Goal: Task Accomplishment & Management: Use online tool/utility

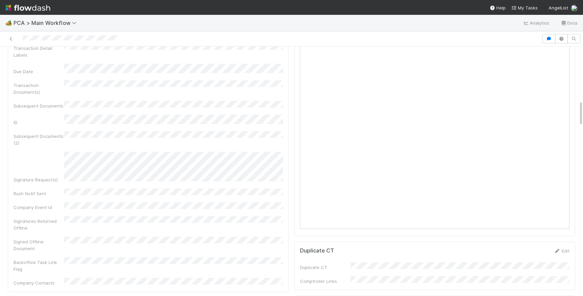
scroll to position [457, 0]
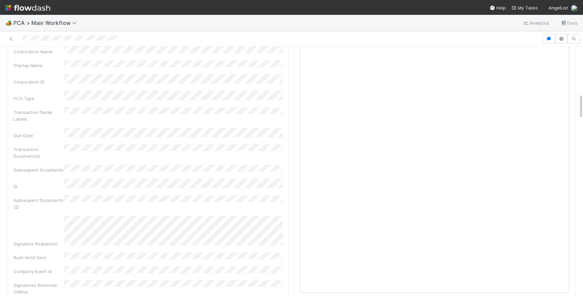
click at [16, 41] on div at bounding box center [271, 38] width 536 height 9
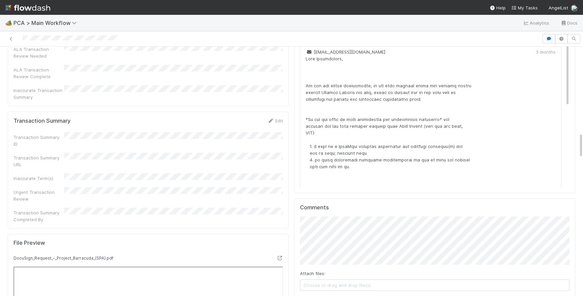
scroll to position [836, 0]
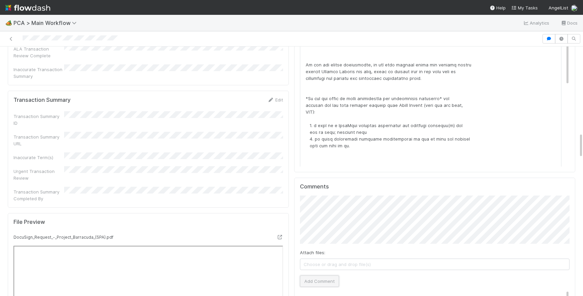
click at [318, 276] on button "Add Comment" at bounding box center [319, 281] width 39 height 11
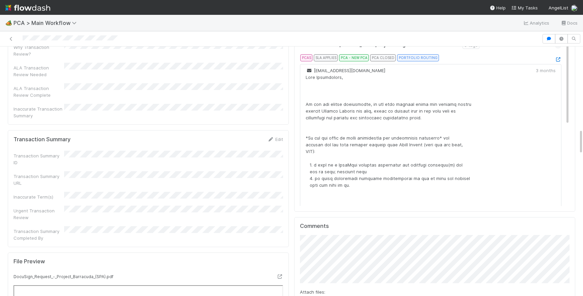
scroll to position [784, 0]
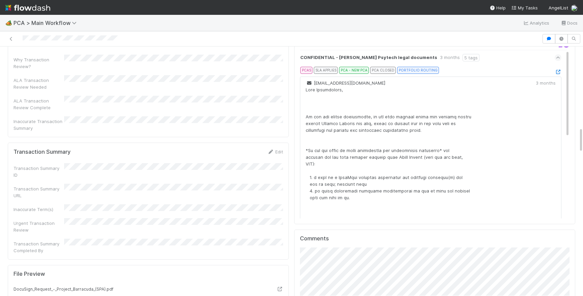
click at [275, 148] on div "Edit" at bounding box center [275, 151] width 16 height 7
click at [279, 149] on link "Edit" at bounding box center [275, 151] width 16 height 5
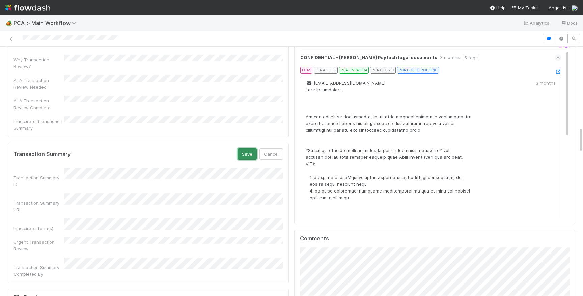
click at [248, 148] on button "Save" at bounding box center [247, 153] width 19 height 11
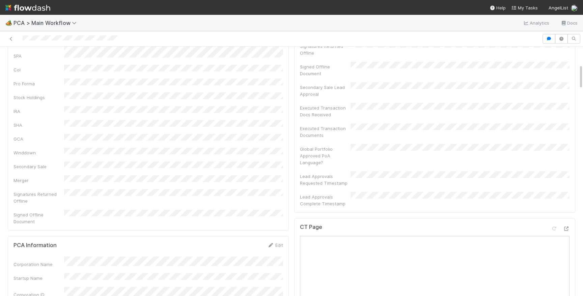
scroll to position [0, 0]
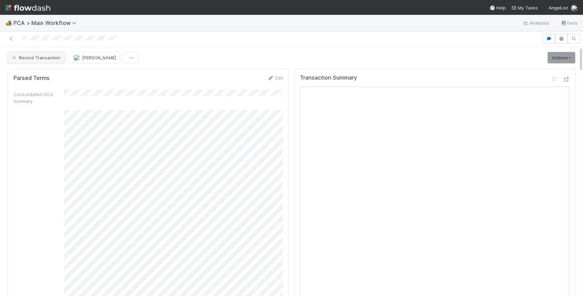
click at [38, 57] on span "Record Transaction" at bounding box center [36, 57] width 50 height 5
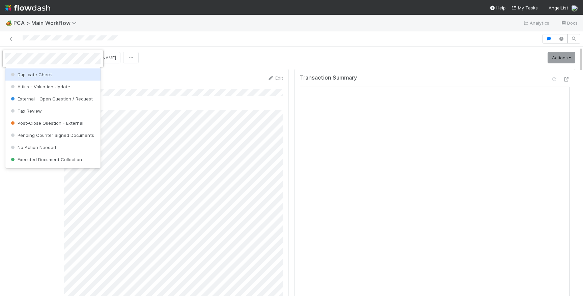
scroll to position [11, 0]
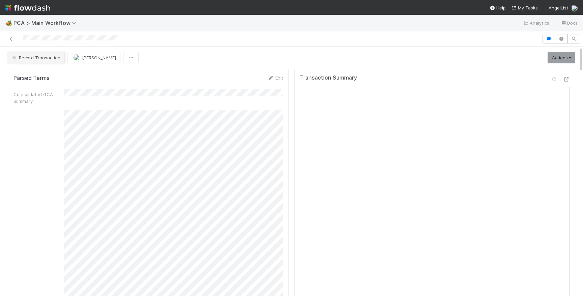
click at [38, 56] on span "Record Transaction" at bounding box center [36, 57] width 50 height 5
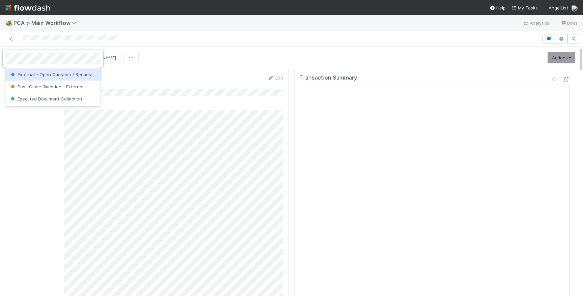
scroll to position [0, 0]
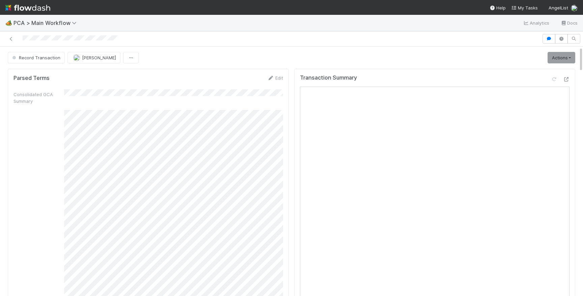
click at [82, 42] on div at bounding box center [70, 38] width 95 height 7
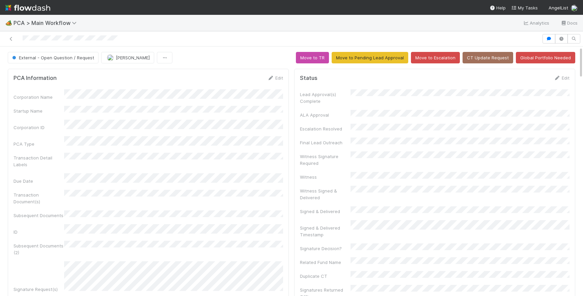
click at [82, 42] on div at bounding box center [70, 38] width 95 height 7
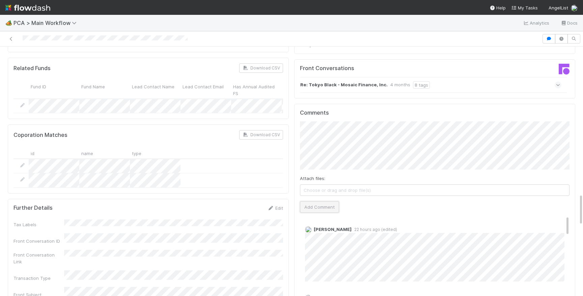
click at [322, 201] on button "Add Comment" at bounding box center [319, 206] width 39 height 11
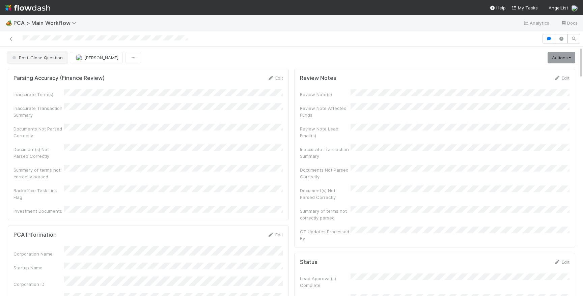
click at [45, 61] on button "Post-Close Question" at bounding box center [37, 57] width 59 height 11
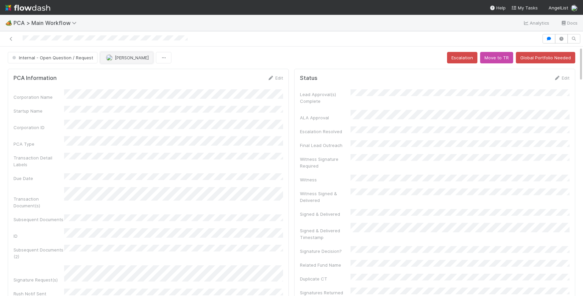
click at [115, 57] on span "[PERSON_NAME]" at bounding box center [132, 57] width 34 height 5
click at [136, 93] on div at bounding box center [291, 148] width 583 height 296
click at [128, 56] on span "[PERSON_NAME]" at bounding box center [132, 57] width 34 height 5
click at [133, 71] on div "[PERSON_NAME]" at bounding box center [142, 74] width 95 height 12
click at [137, 31] on div at bounding box center [291, 38] width 583 height 15
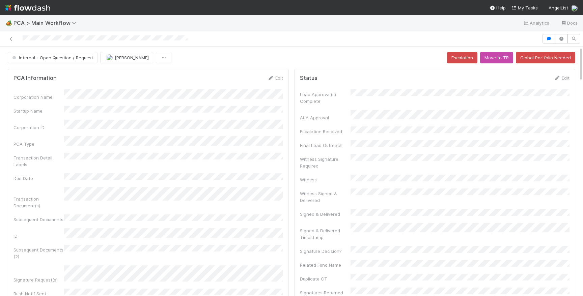
click at [137, 32] on div at bounding box center [291, 38] width 583 height 15
click at [29, 9] on img at bounding box center [27, 7] width 45 height 11
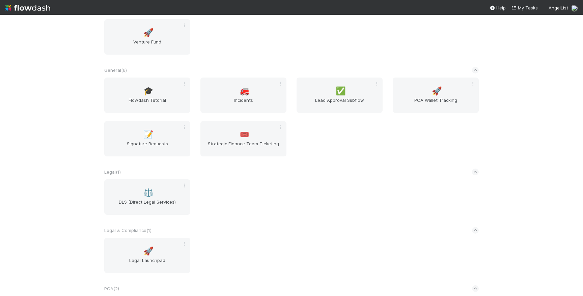
scroll to position [145, 0]
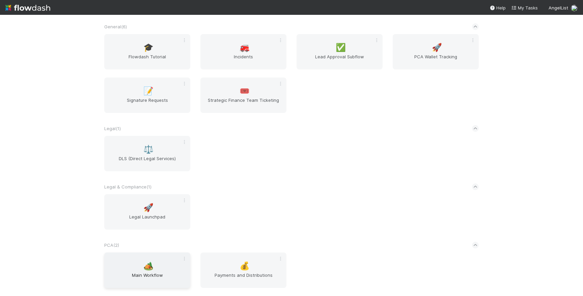
click at [133, 278] on span "Main Workflow" at bounding box center [147, 278] width 81 height 13
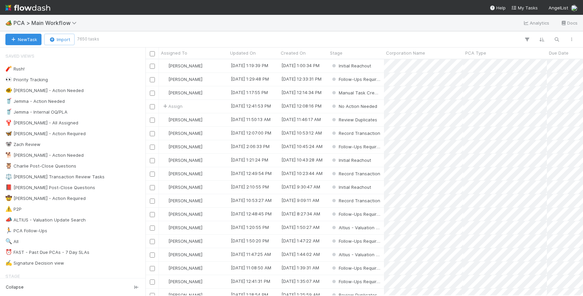
scroll to position [237, 438]
click at [113, 189] on div "📕 Philip Post-Close Questions 20" at bounding box center [74, 188] width 138 height 8
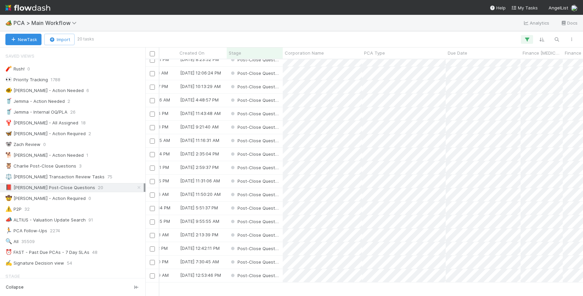
scroll to position [0, 101]
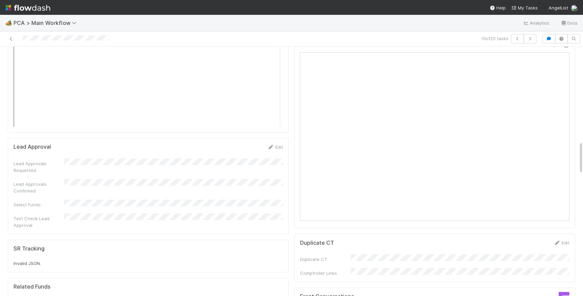
scroll to position [1051, 0]
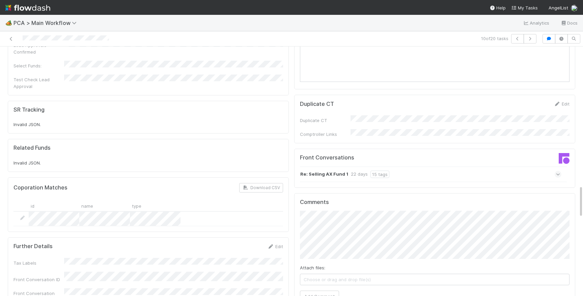
click at [310, 291] on button "Add Comment" at bounding box center [319, 296] width 39 height 11
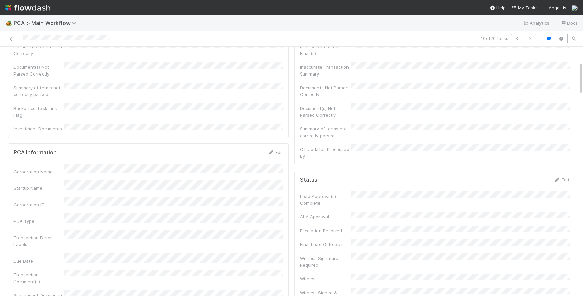
scroll to position [0, 0]
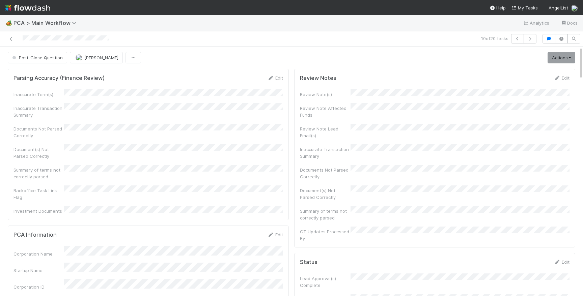
click at [35, 60] on span "Post-Close Question" at bounding box center [37, 57] width 52 height 5
click at [63, 35] on div at bounding box center [66, 38] width 86 height 7
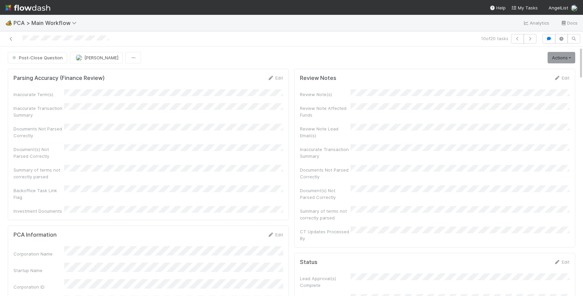
click at [33, 10] on img at bounding box center [27, 7] width 45 height 11
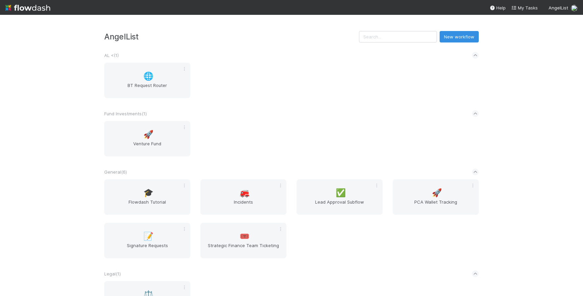
scroll to position [145, 0]
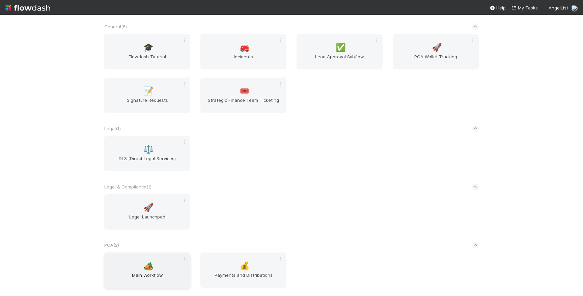
click at [160, 266] on div "🏕️ Main Workflow" at bounding box center [147, 270] width 86 height 35
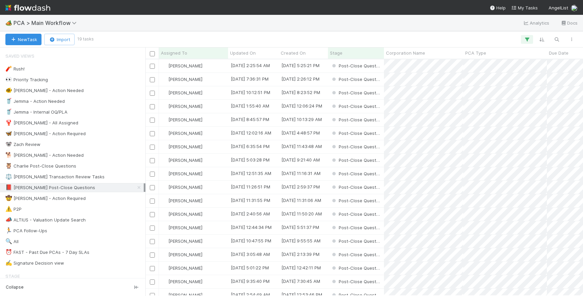
scroll to position [237, 438]
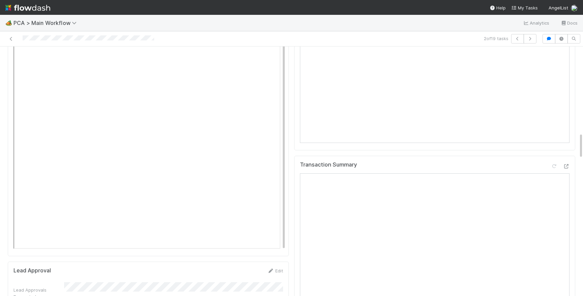
scroll to position [726, 0]
click at [569, 237] on icon at bounding box center [566, 239] width 7 height 4
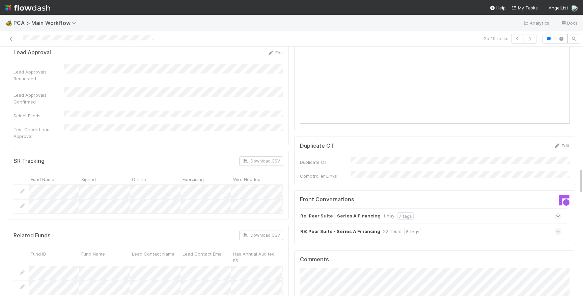
scroll to position [1188, 0]
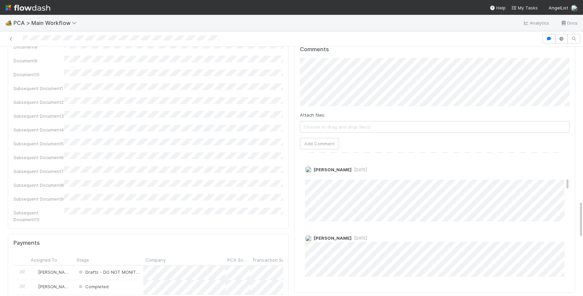
scroll to position [254, 0]
